Goal: Information Seeking & Learning: Learn about a topic

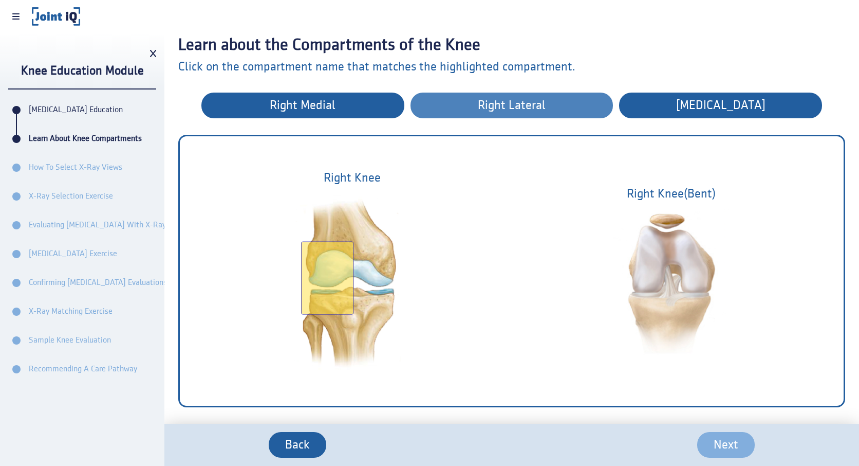
click at [448, 107] on span "Right lateral" at bounding box center [512, 105] width 170 height 13
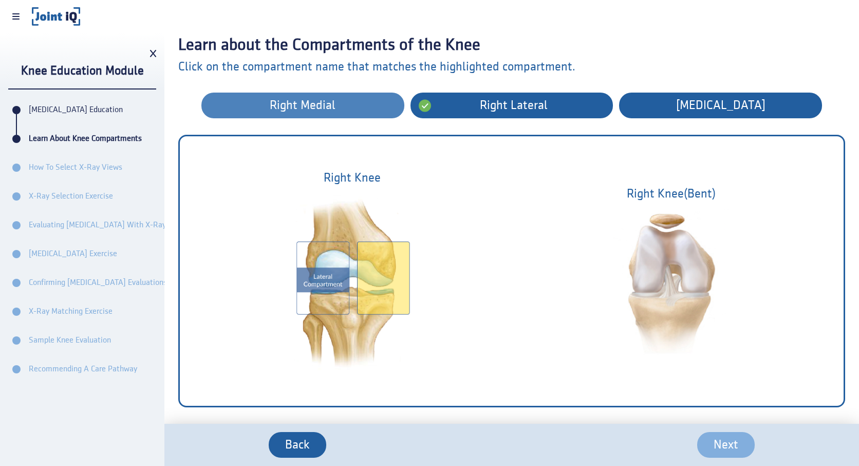
click at [372, 107] on span "Right medial" at bounding box center [303, 105] width 170 height 13
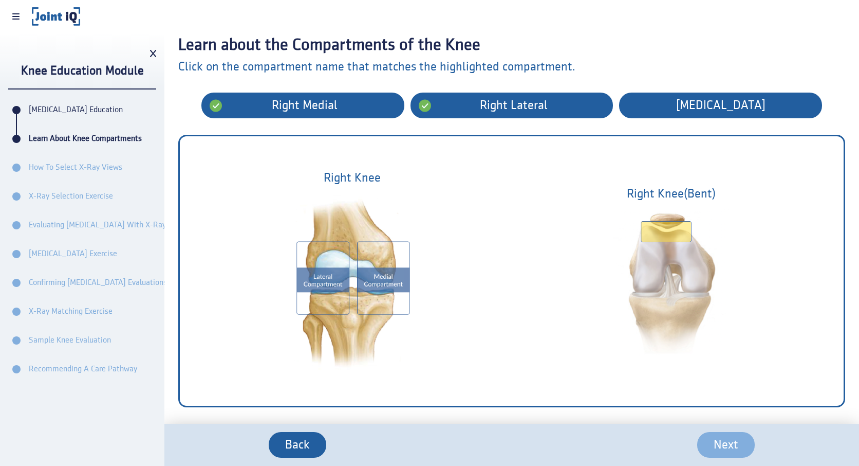
click at [730, 90] on div "Learn about the Compartments of the Knee Click on the compartment name that mat…" at bounding box center [511, 228] width 695 height 391
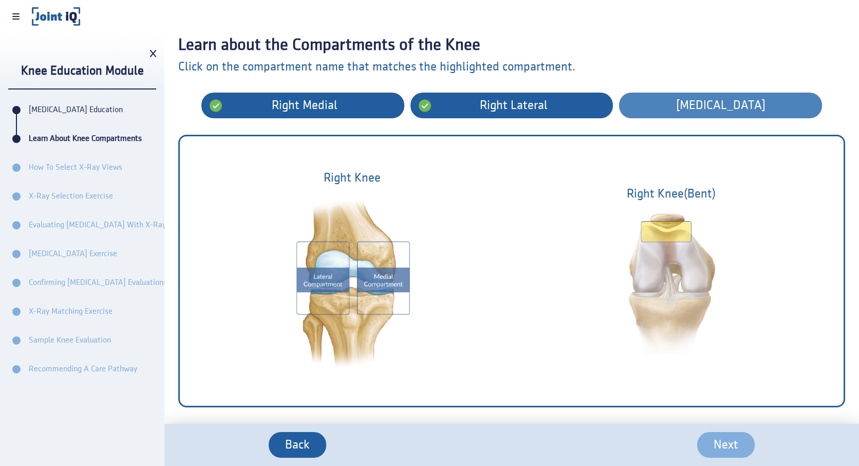
click at [727, 114] on button "[MEDICAL_DATA]" at bounding box center [720, 106] width 203 height 26
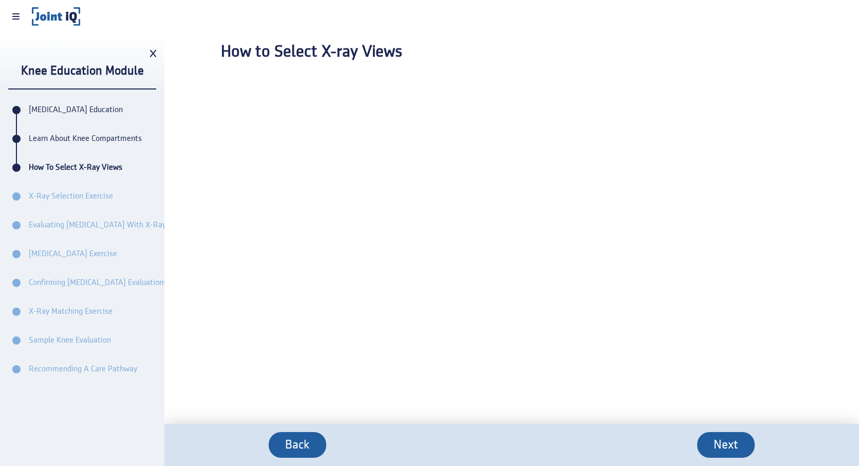
click at [153, 53] on icon at bounding box center [153, 53] width 6 height 7
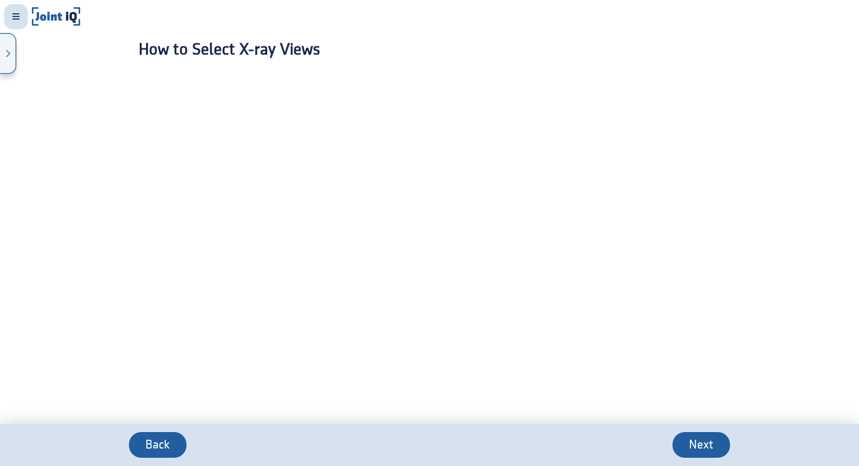
click at [12, 15] on icon at bounding box center [15, 16] width 7 height 8
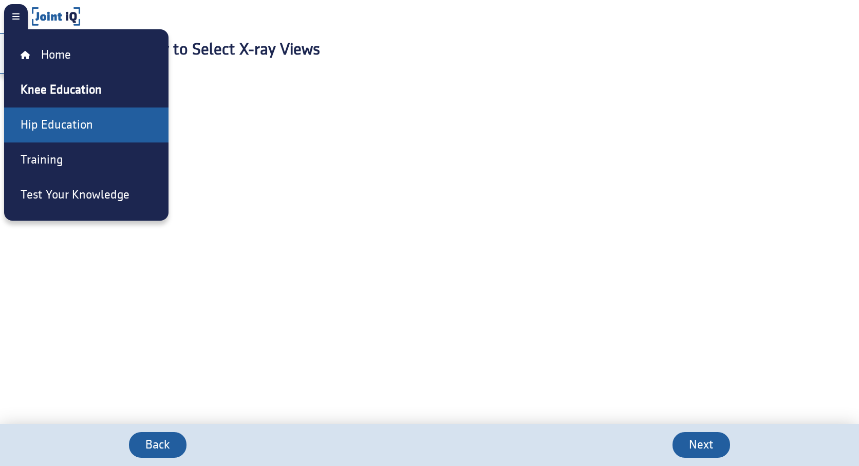
click at [49, 121] on h4 "Hip Education" at bounding box center [57, 125] width 72 height 19
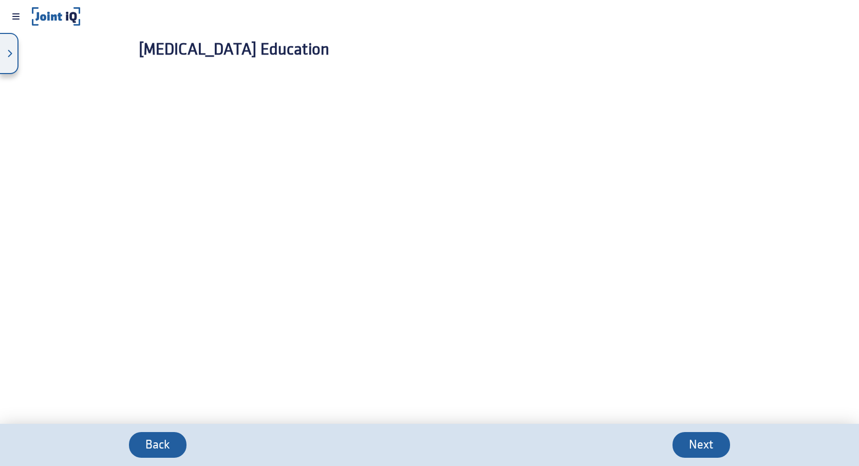
click at [9, 62] on div at bounding box center [9, 53] width 19 height 41
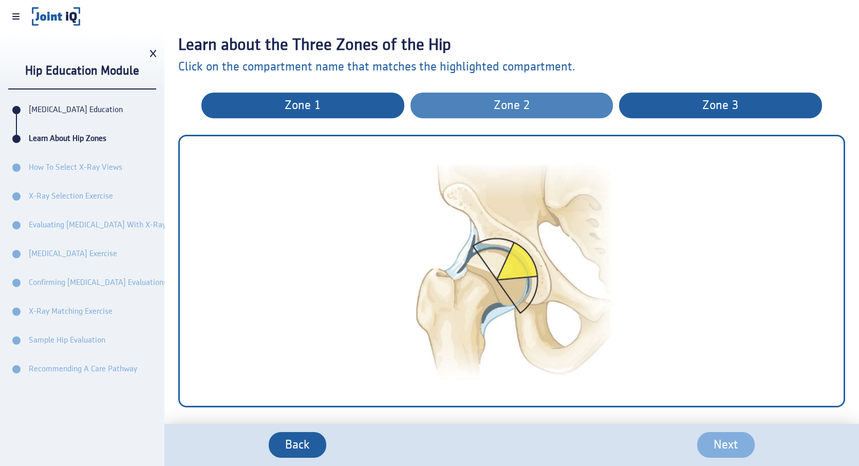
click at [523, 116] on button "zone 2" at bounding box center [512, 106] width 203 height 26
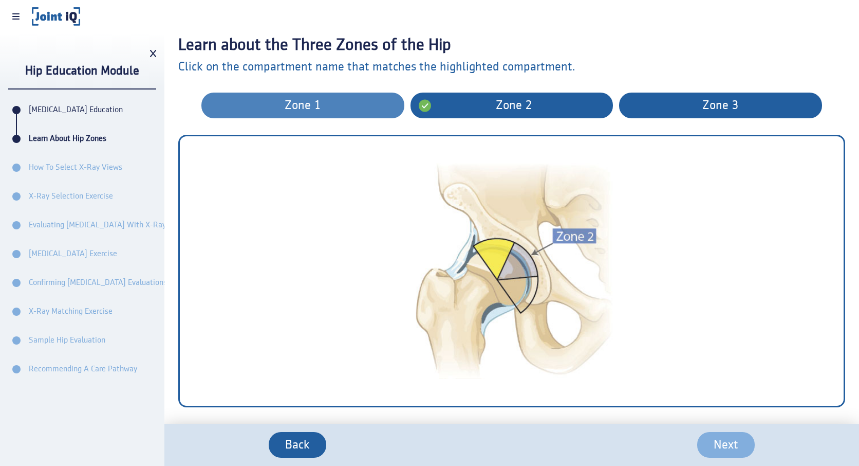
click at [372, 99] on span "zone 1" at bounding box center [303, 105] width 170 height 13
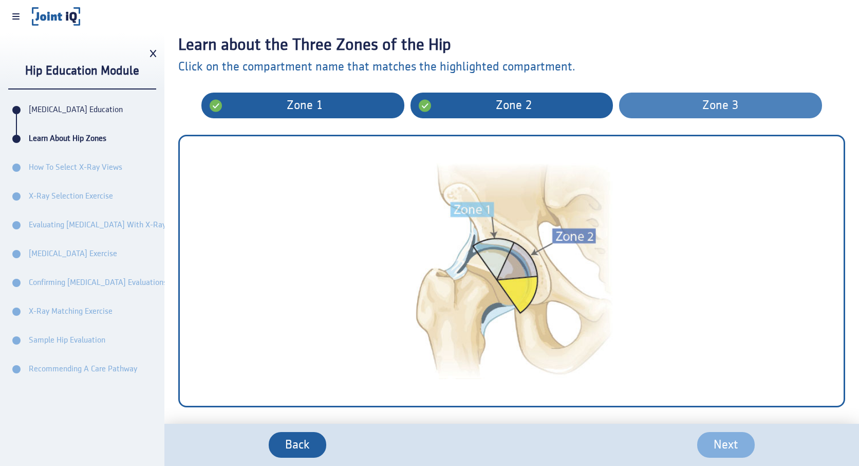
click at [697, 104] on span "zone 3" at bounding box center [721, 105] width 170 height 13
